Goal: Find specific page/section: Find specific page/section

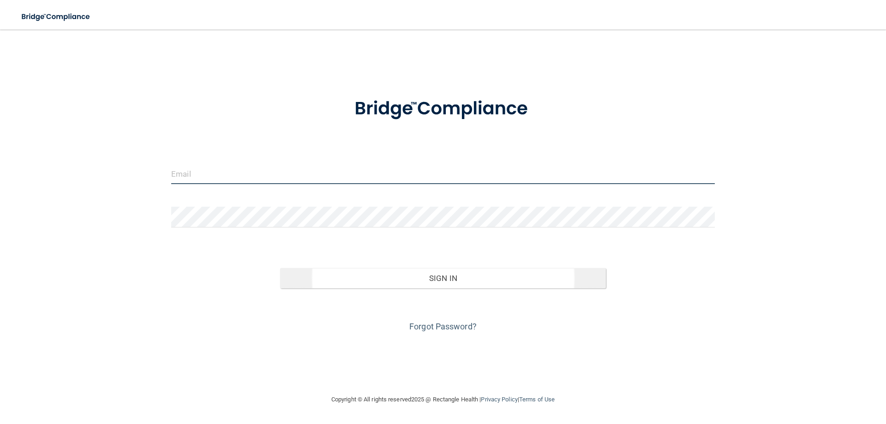
type input "[EMAIL_ADDRESS][DOMAIN_NAME]"
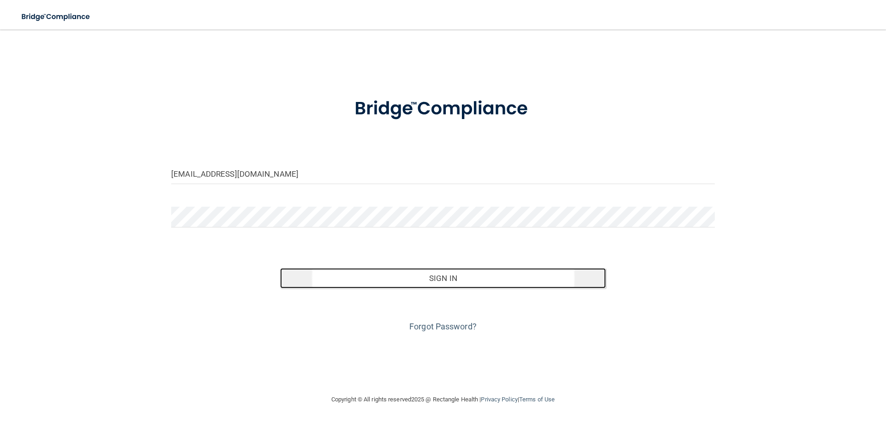
click at [436, 277] on button "Sign In" at bounding box center [443, 278] width 326 height 20
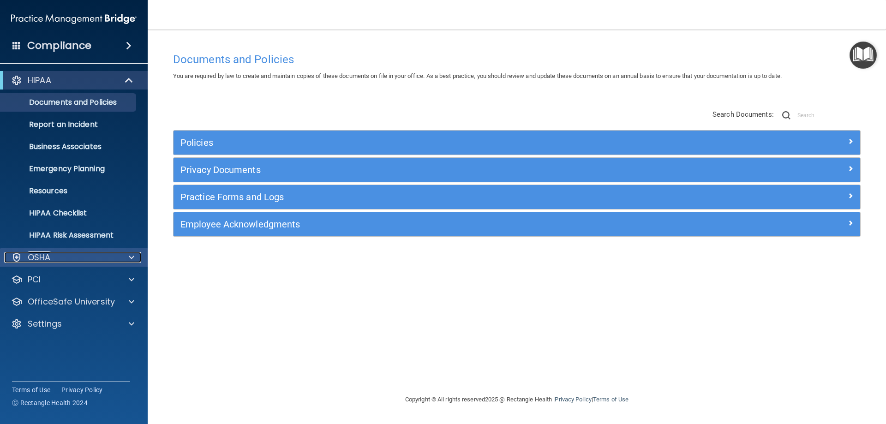
click at [55, 257] on div "OSHA" at bounding box center [61, 257] width 114 height 11
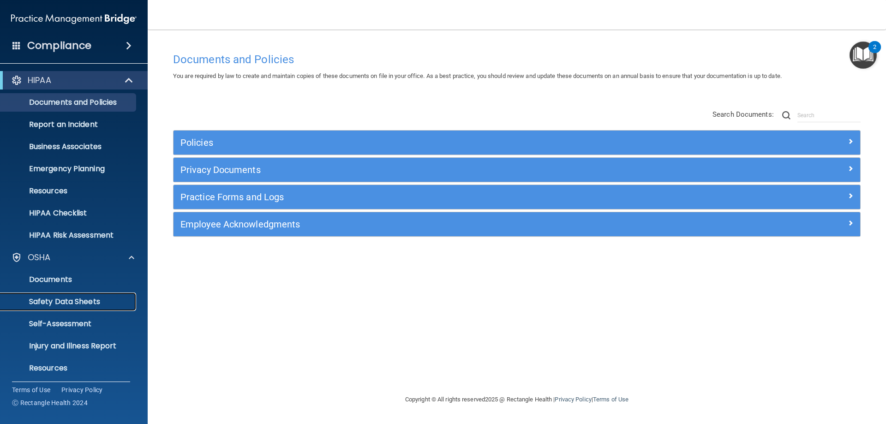
click at [73, 300] on p "Safety Data Sheets" at bounding box center [69, 301] width 126 height 9
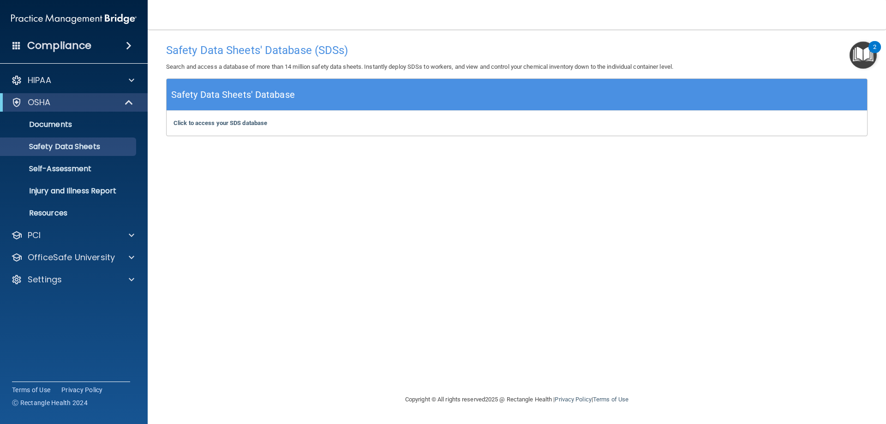
click at [875, 47] on div "2" at bounding box center [874, 53] width 3 height 12
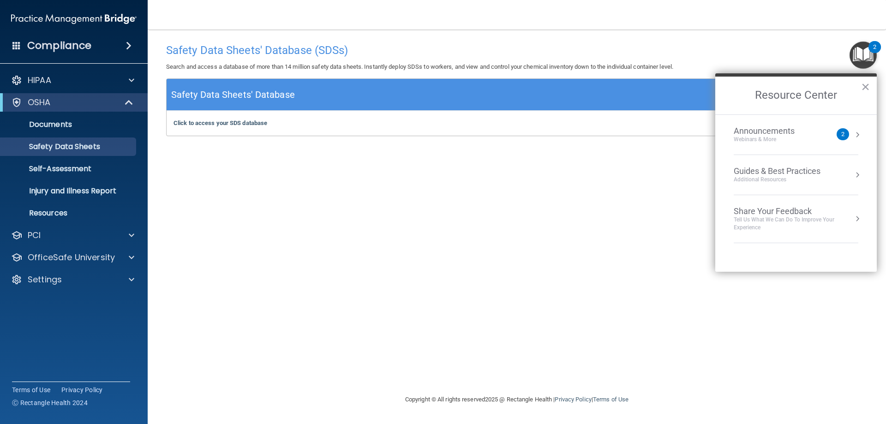
click at [790, 143] on div "Webinars & More" at bounding box center [773, 140] width 79 height 8
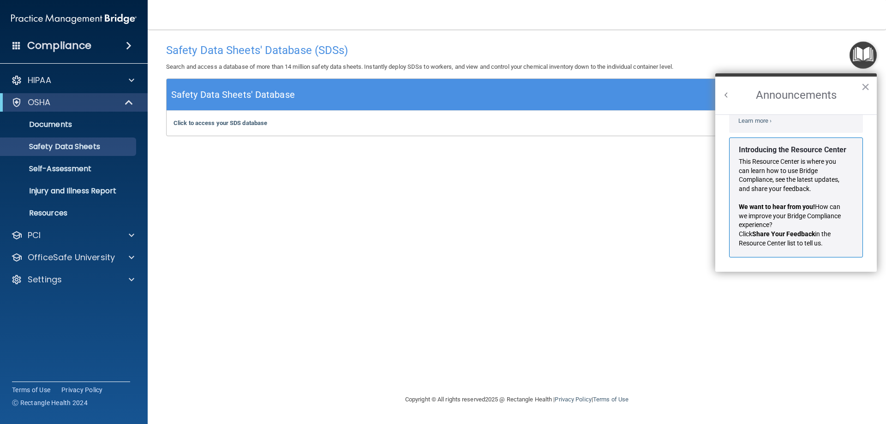
scroll to position [162, 0]
click at [868, 87] on button "×" at bounding box center [865, 86] width 9 height 15
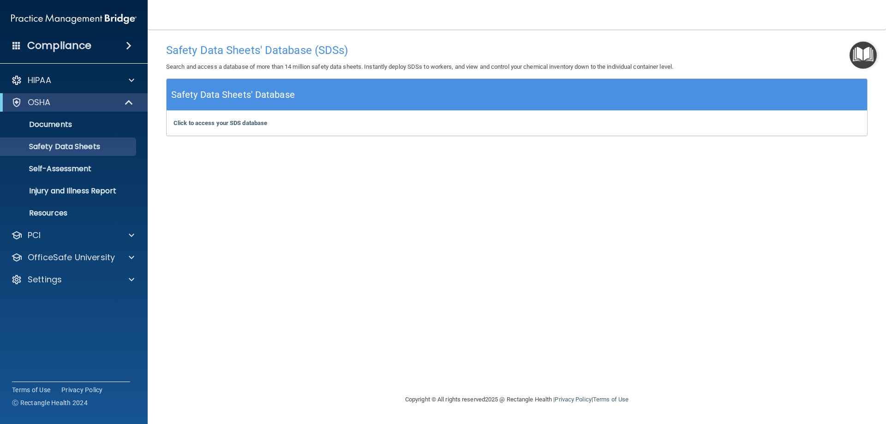
click at [865, 55] on img "Open Resource Center" at bounding box center [863, 55] width 27 height 27
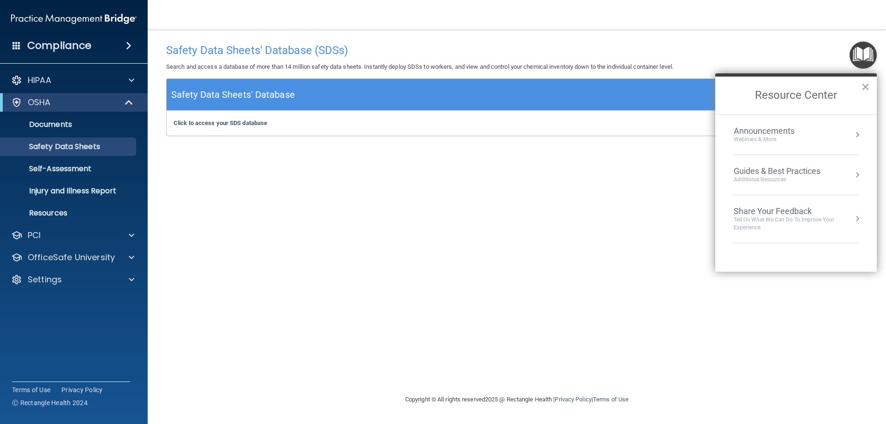
click at [639, 203] on div "Safety Data Sheets' Database (SDSs) Search and access a database of more than 1…" at bounding box center [517, 212] width 702 height 346
click at [251, 95] on h5 "Safety Data Sheets' Database" at bounding box center [233, 95] width 124 height 16
click at [238, 126] on b "Click to access your SDS database" at bounding box center [221, 123] width 94 height 7
